Goal: Find specific page/section: Find specific page/section

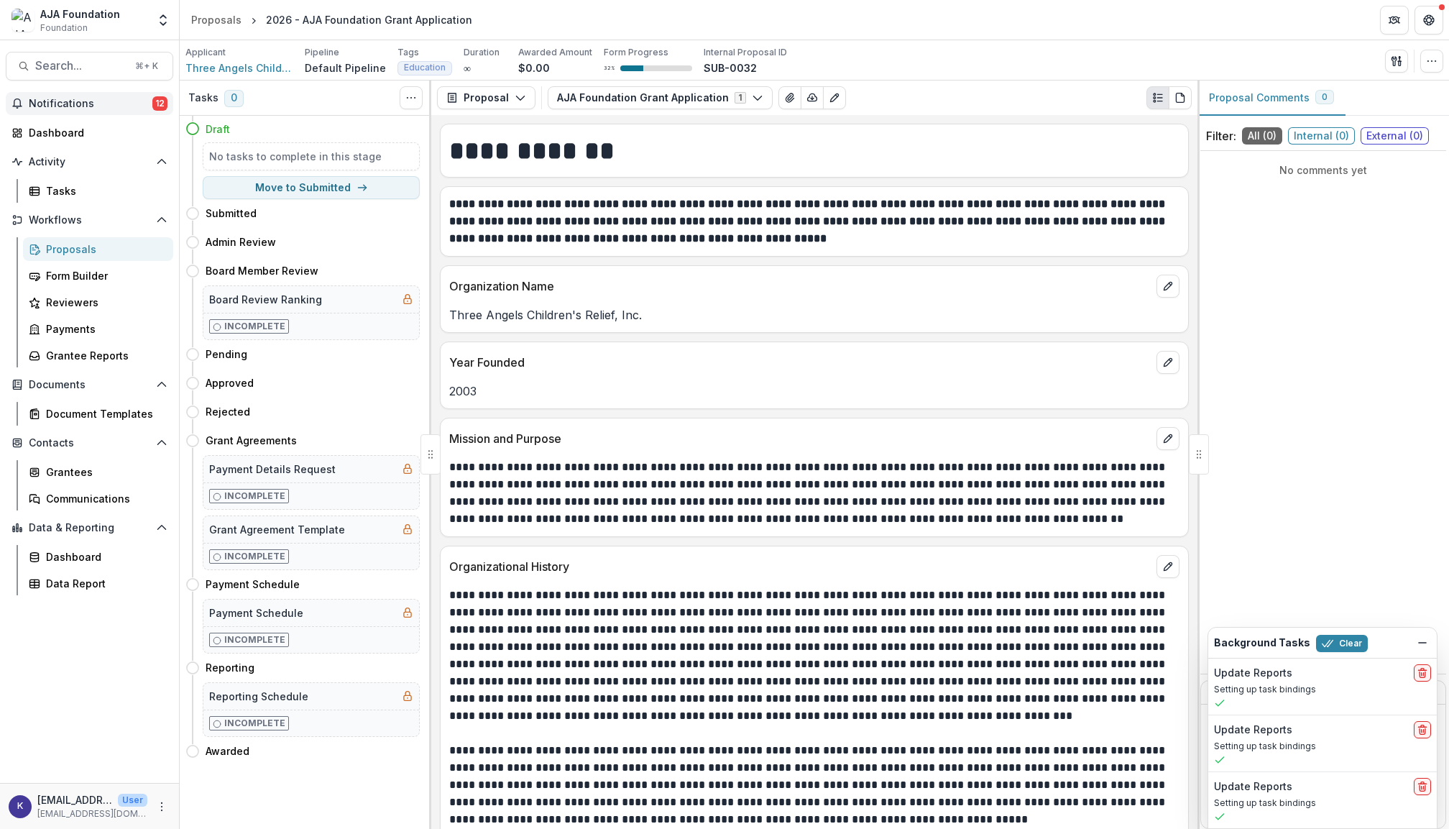
scroll to position [197, 0]
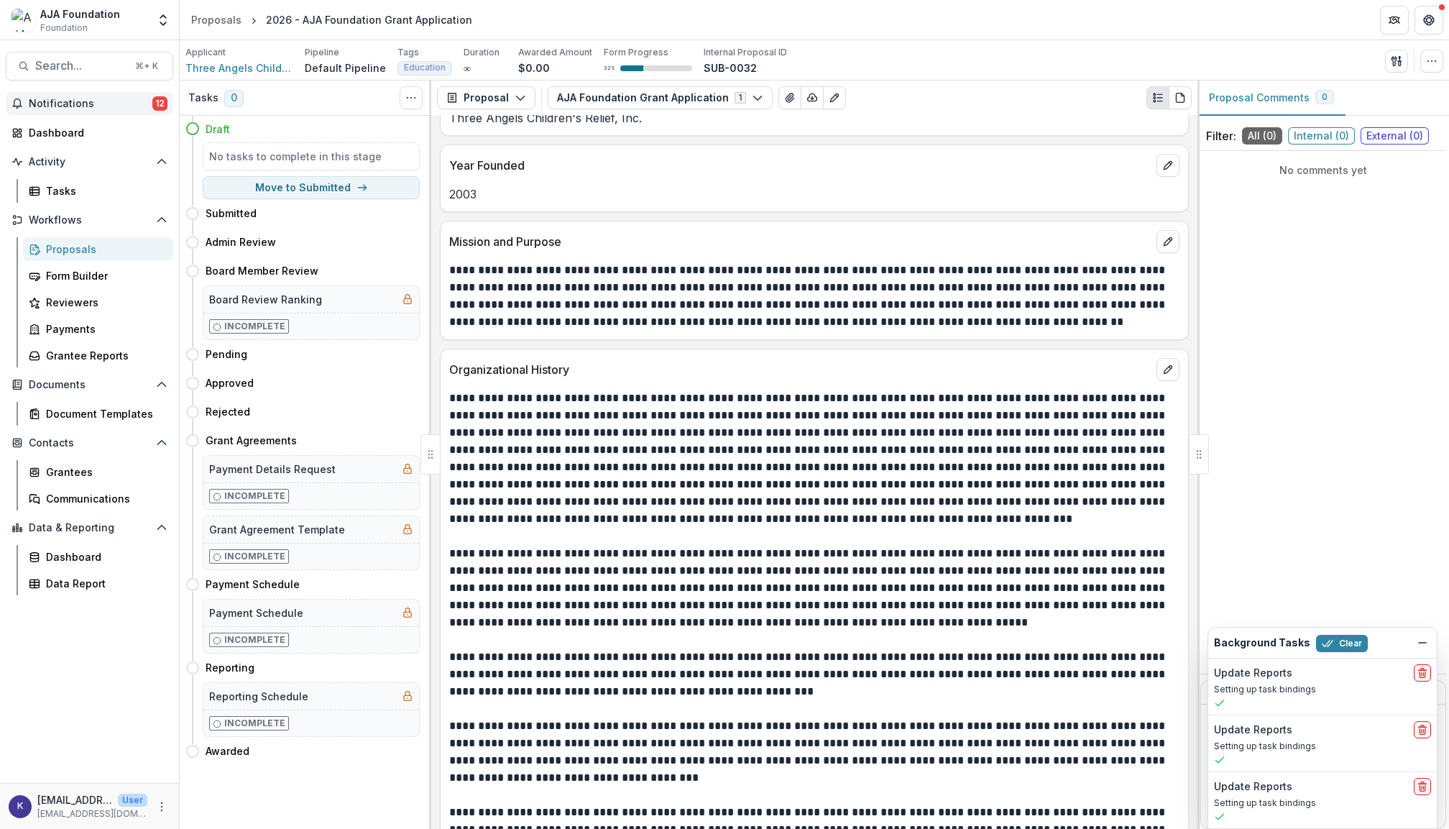
click at [109, 107] on span "Notifications" at bounding box center [91, 104] width 124 height 12
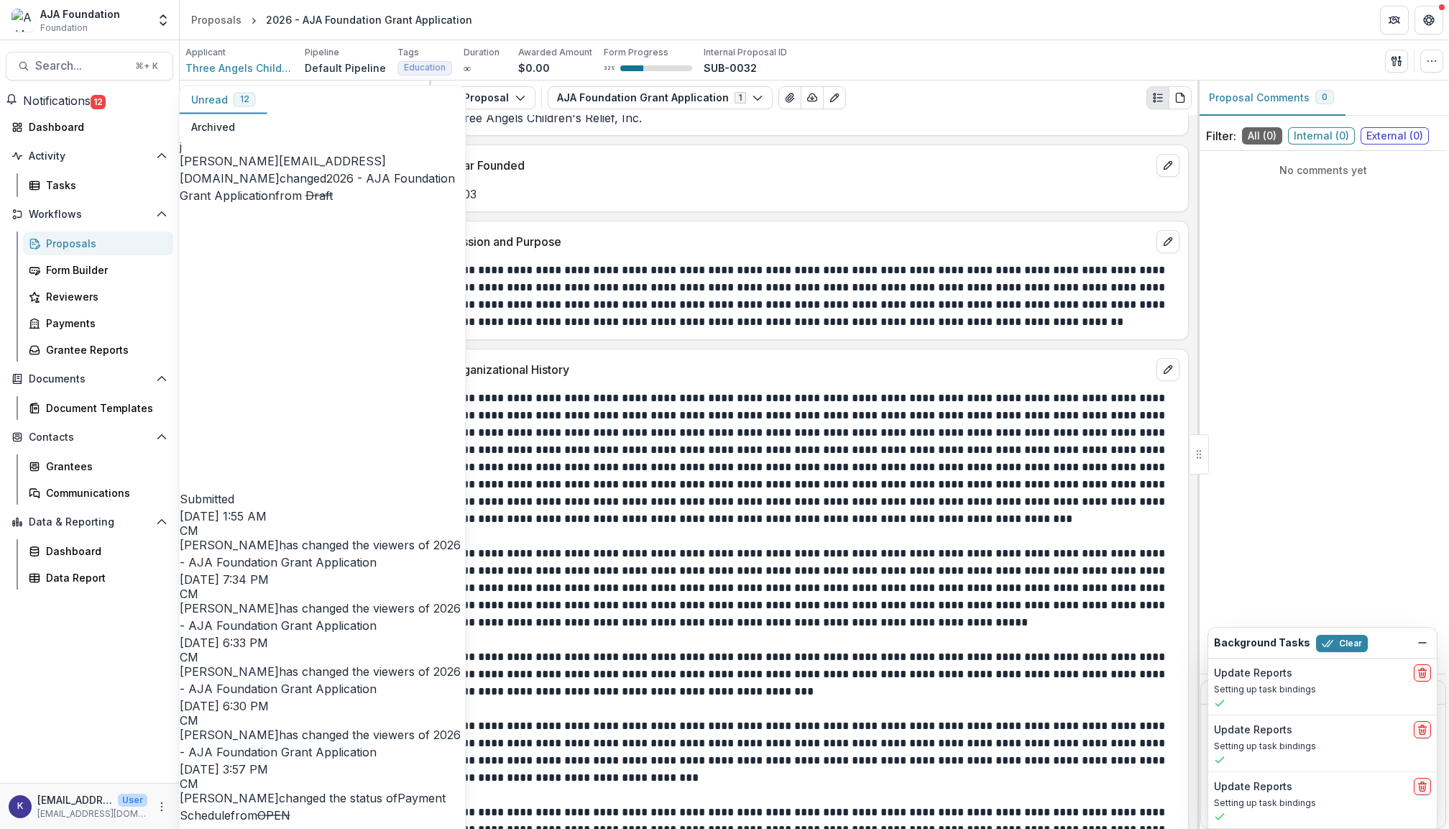
click at [91, 106] on span "Notifications" at bounding box center [57, 100] width 68 height 14
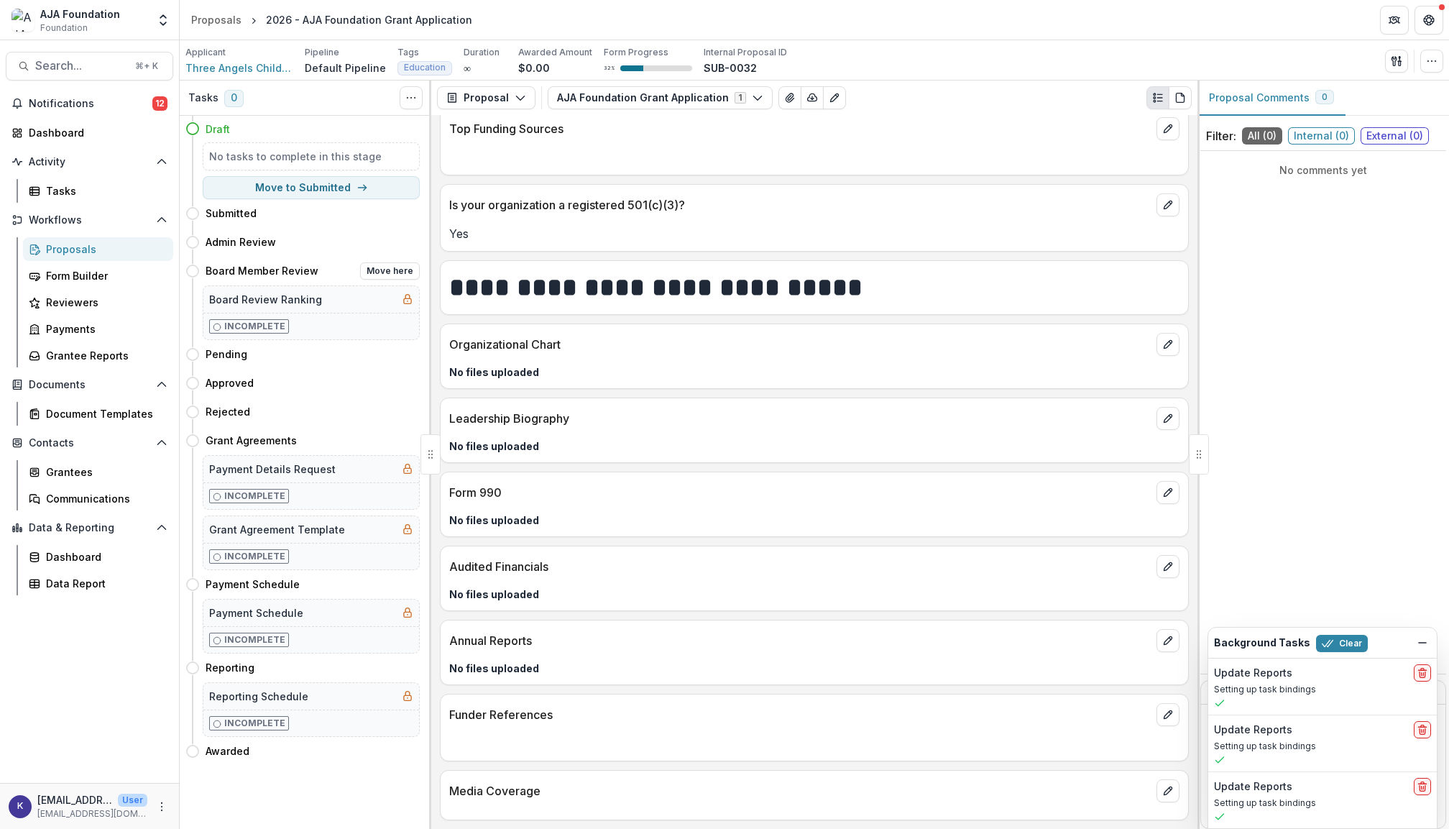
scroll to position [3712, 0]
click at [64, 135] on div "Dashboard" at bounding box center [95, 132] width 133 height 15
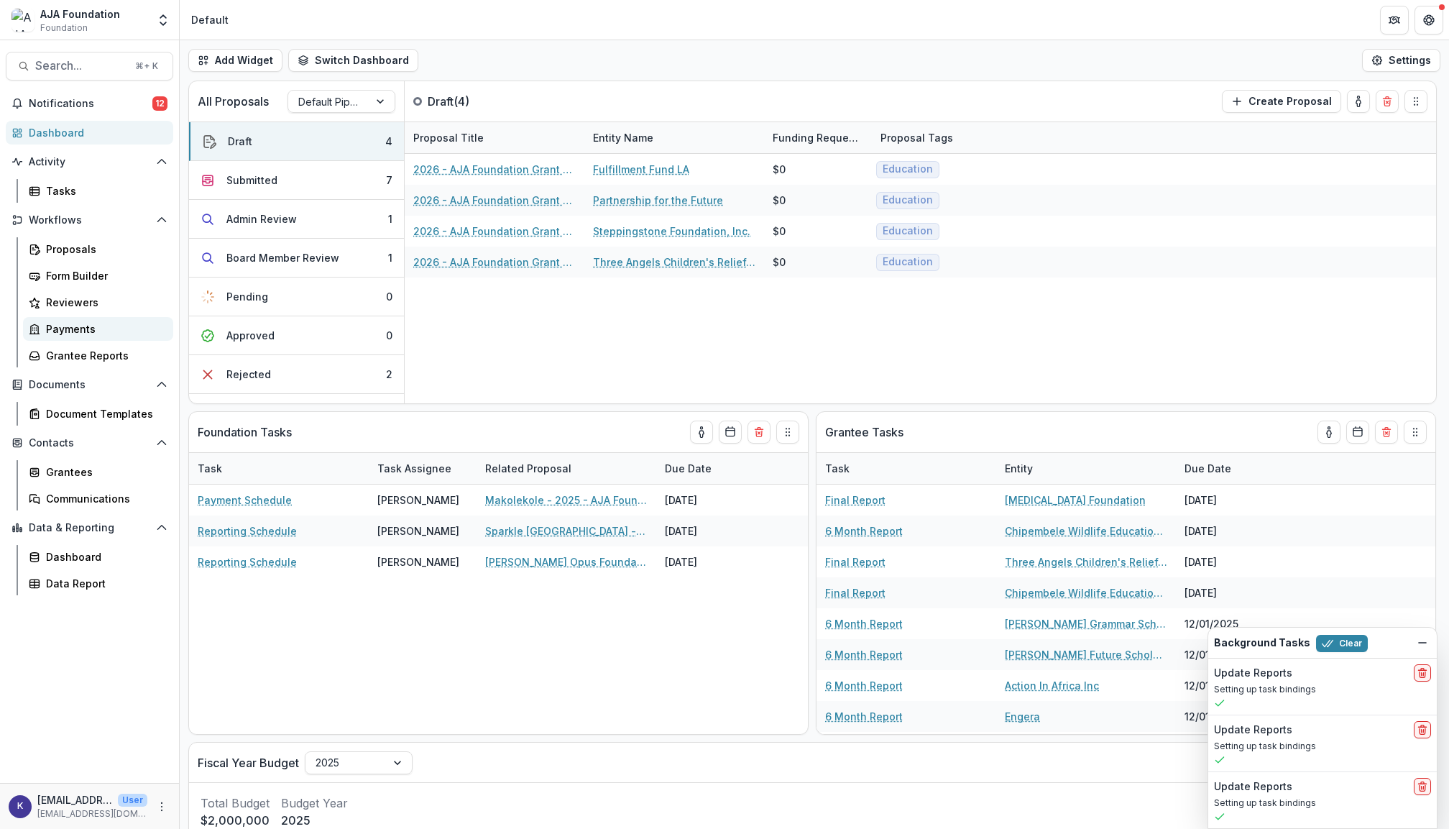
click at [103, 321] on div "Payments" at bounding box center [104, 328] width 116 height 15
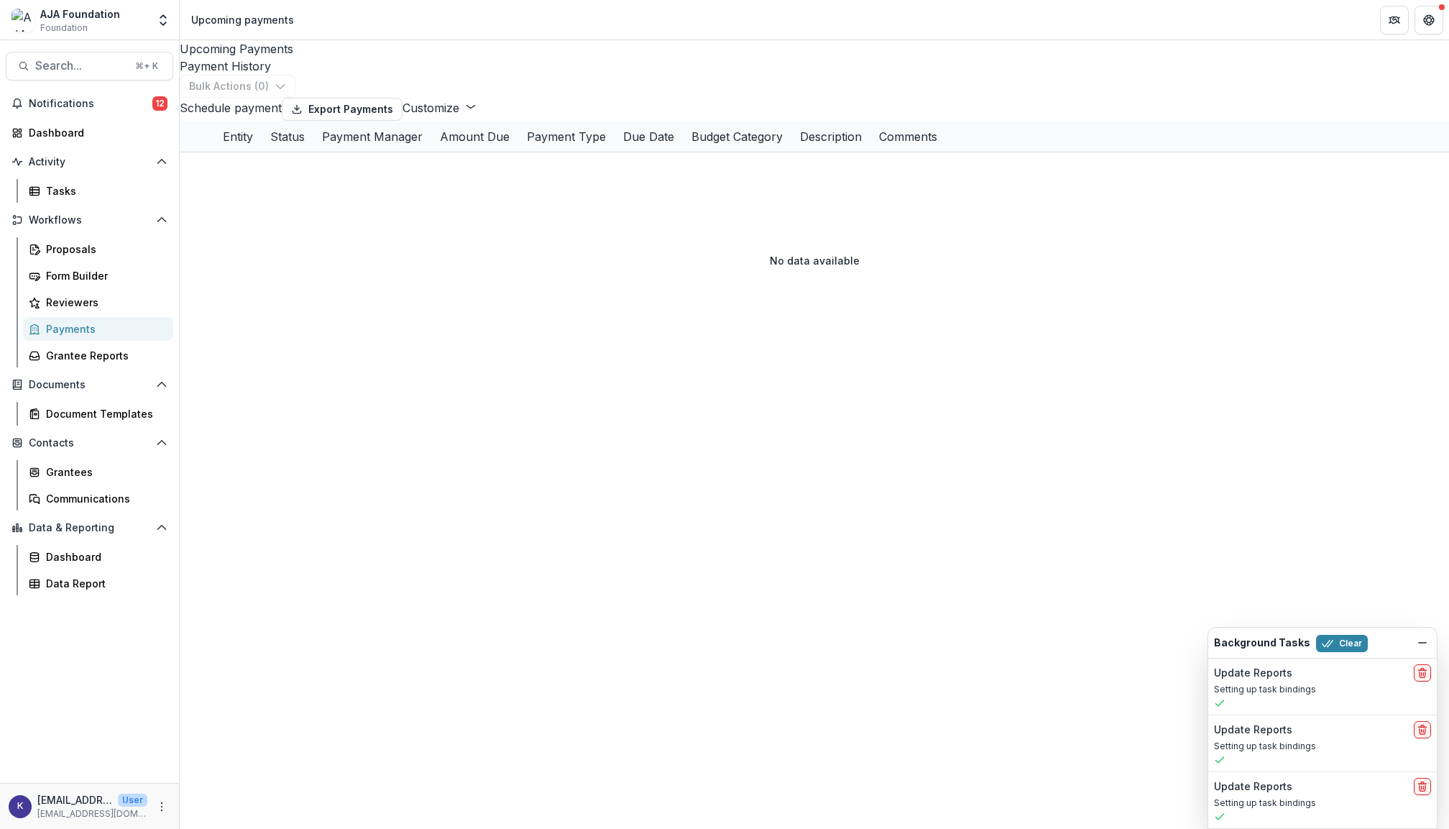
click at [369, 57] on div "Payment History" at bounding box center [814, 65] width 1269 height 17
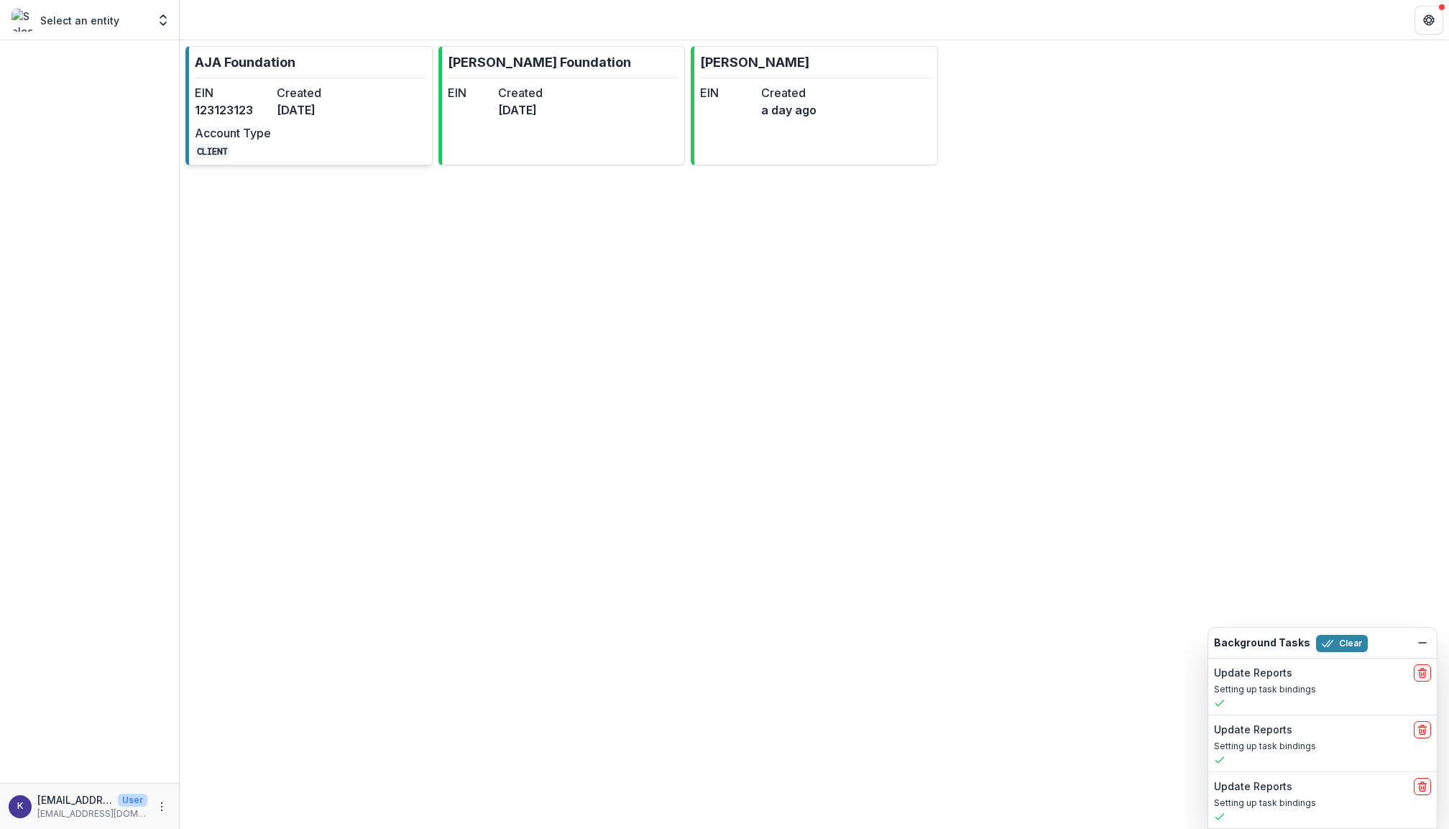
click at [286, 116] on dd "[DATE]" at bounding box center [315, 109] width 76 height 17
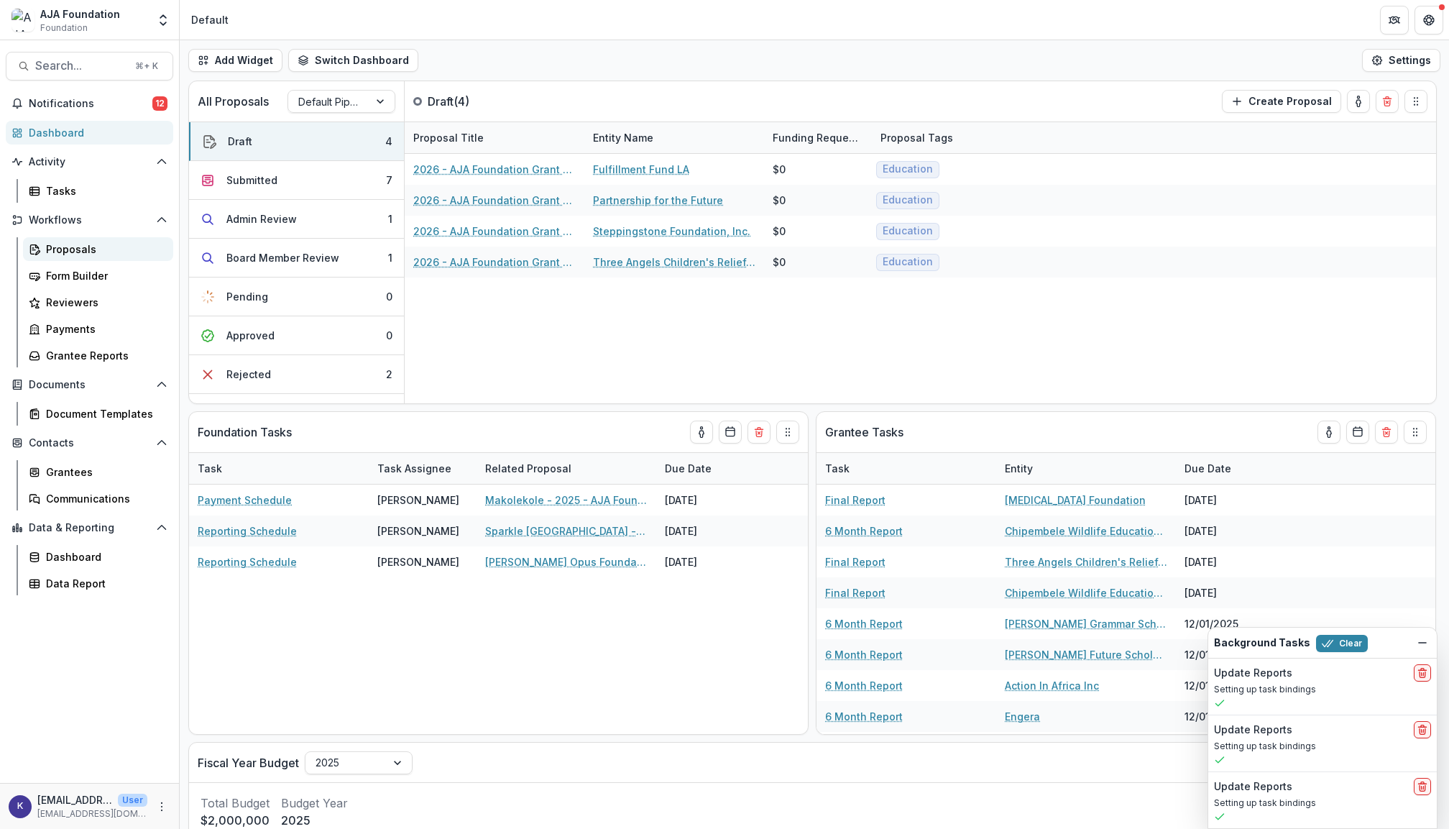
click at [87, 242] on div "Proposals" at bounding box center [104, 248] width 116 height 15
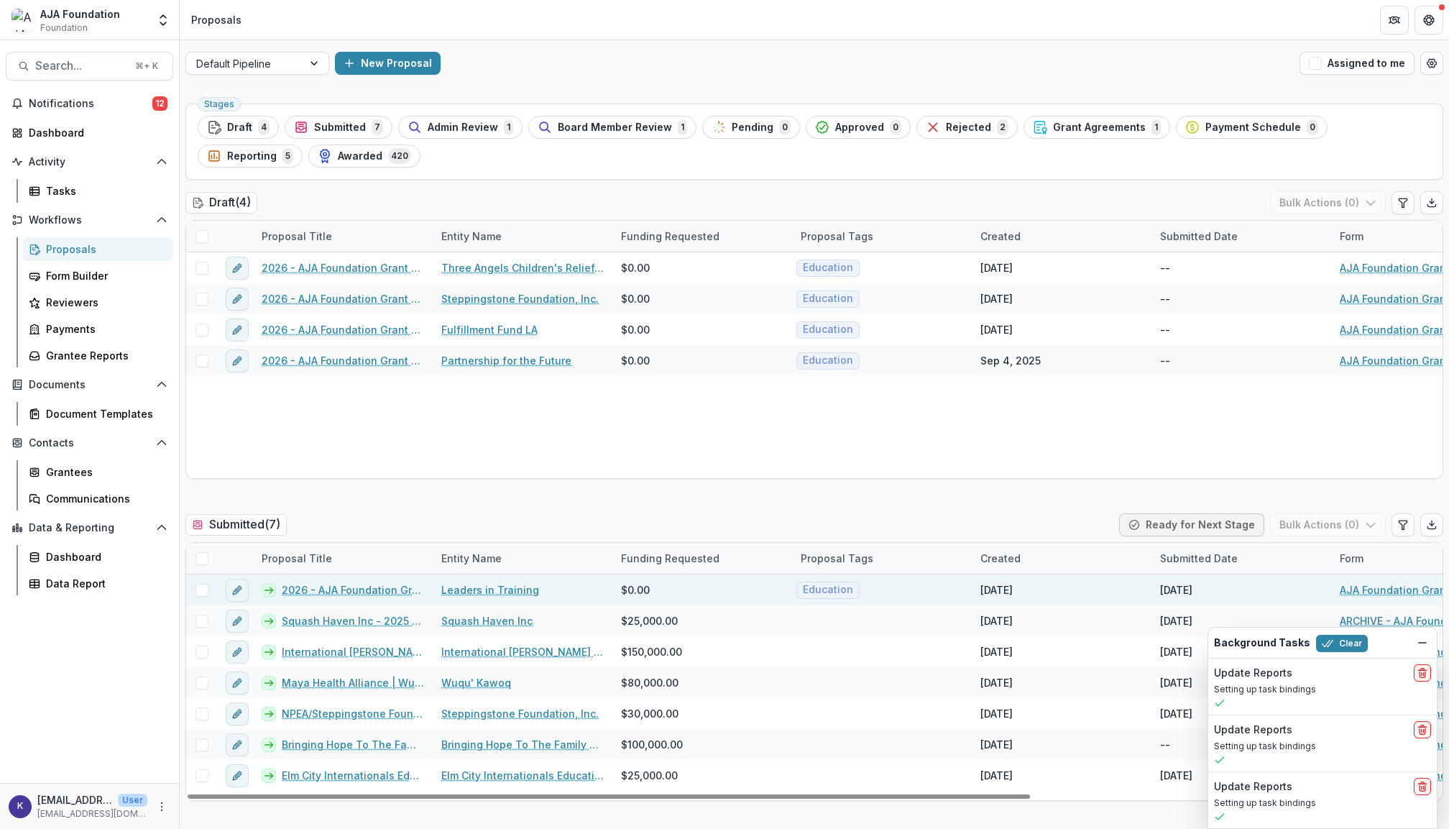
click at [509, 591] on link "Leaders in Training" at bounding box center [490, 589] width 98 height 15
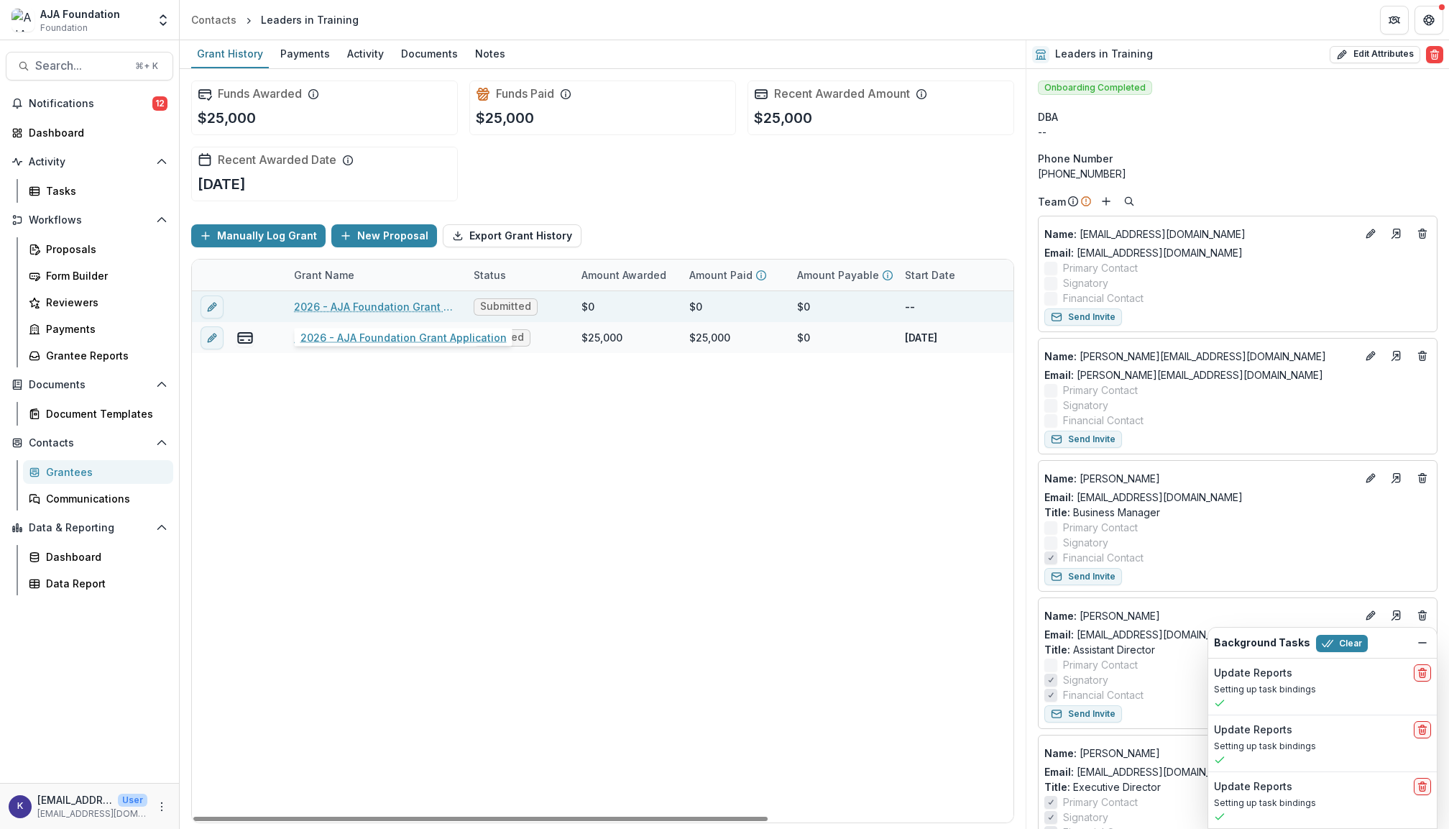
click at [386, 310] on link "2026 - AJA Foundation Grant Application" at bounding box center [375, 306] width 162 height 15
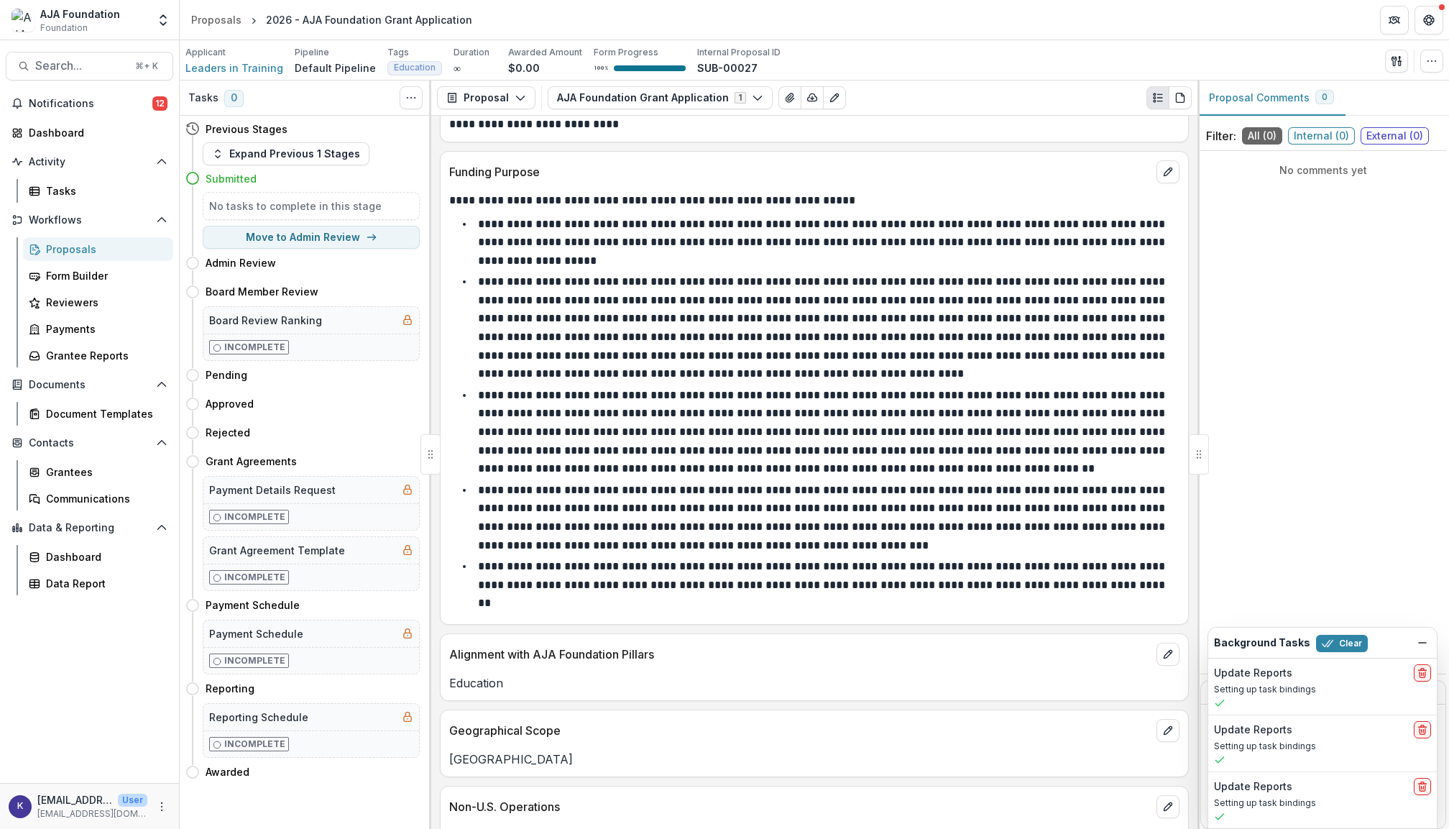
scroll to position [1844, 0]
